Goal: Browse casually

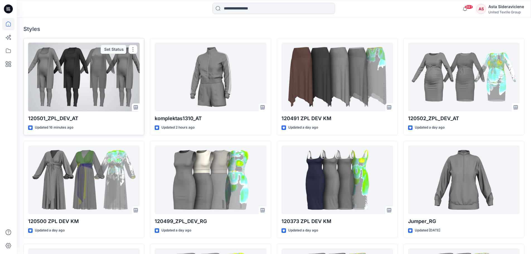
scroll to position [167, 0]
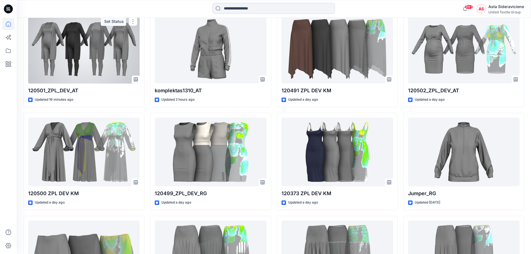
click at [65, 62] on div at bounding box center [83, 49] width 111 height 69
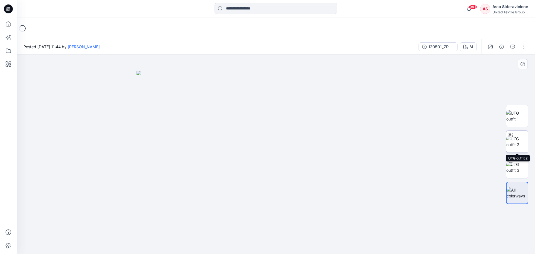
click at [376, 143] on img at bounding box center [517, 142] width 22 height 12
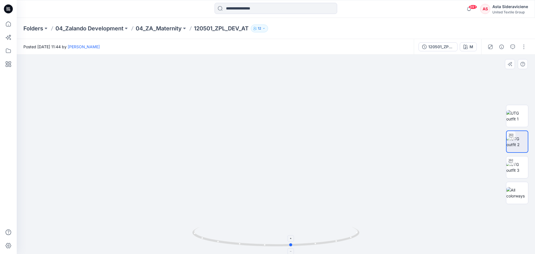
drag, startPoint x: 275, startPoint y: 247, endPoint x: 291, endPoint y: 229, distance: 24.1
click at [291, 167] on icon at bounding box center [276, 237] width 169 height 21
click at [376, 167] on img at bounding box center [517, 167] width 22 height 12
drag, startPoint x: 278, startPoint y: 244, endPoint x: 257, endPoint y: 187, distance: 60.8
click at [201, 167] on div at bounding box center [276, 154] width 518 height 199
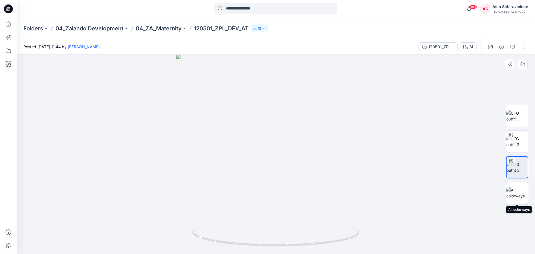
click at [376, 167] on div at bounding box center [517, 193] width 22 height 22
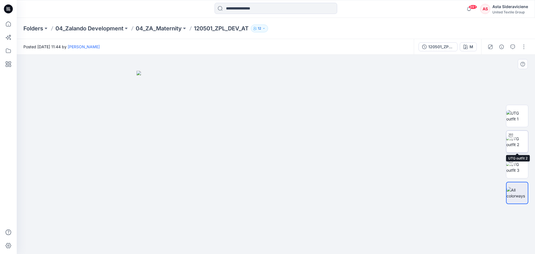
click at [376, 146] on img at bounding box center [517, 142] width 22 height 12
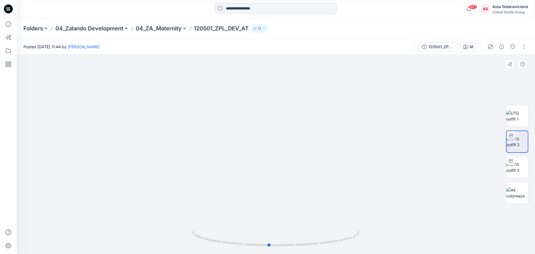
drag, startPoint x: 296, startPoint y: 227, endPoint x: 289, endPoint y: 128, distance: 98.9
click at [289, 128] on div at bounding box center [276, 154] width 518 height 199
click at [313, 151] on div at bounding box center [276, 154] width 518 height 199
click at [279, 167] on div at bounding box center [276, 154] width 518 height 199
drag, startPoint x: 270, startPoint y: 247, endPoint x: 271, endPoint y: 229, distance: 17.6
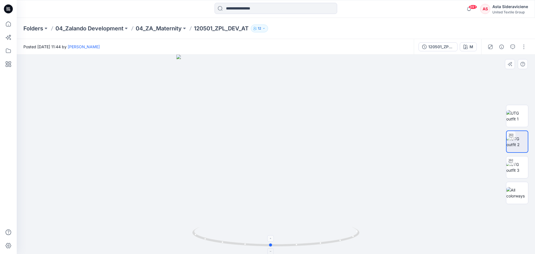
click at [271, 167] on icon at bounding box center [276, 237] width 169 height 21
